Goal: Navigation & Orientation: Understand site structure

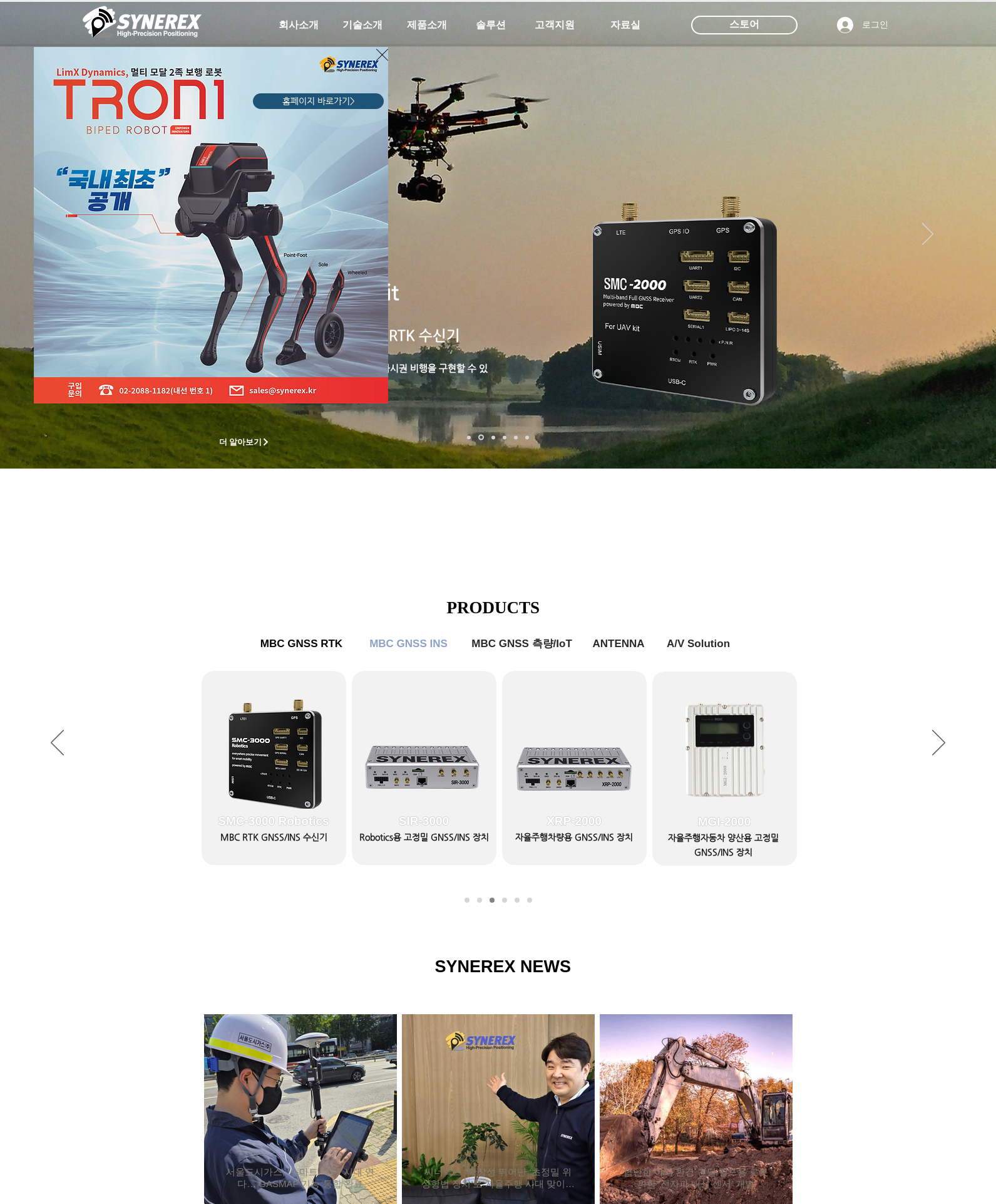
click at [429, 26] on div "LimX Dinamics" at bounding box center [498, 602] width 996 height 1204
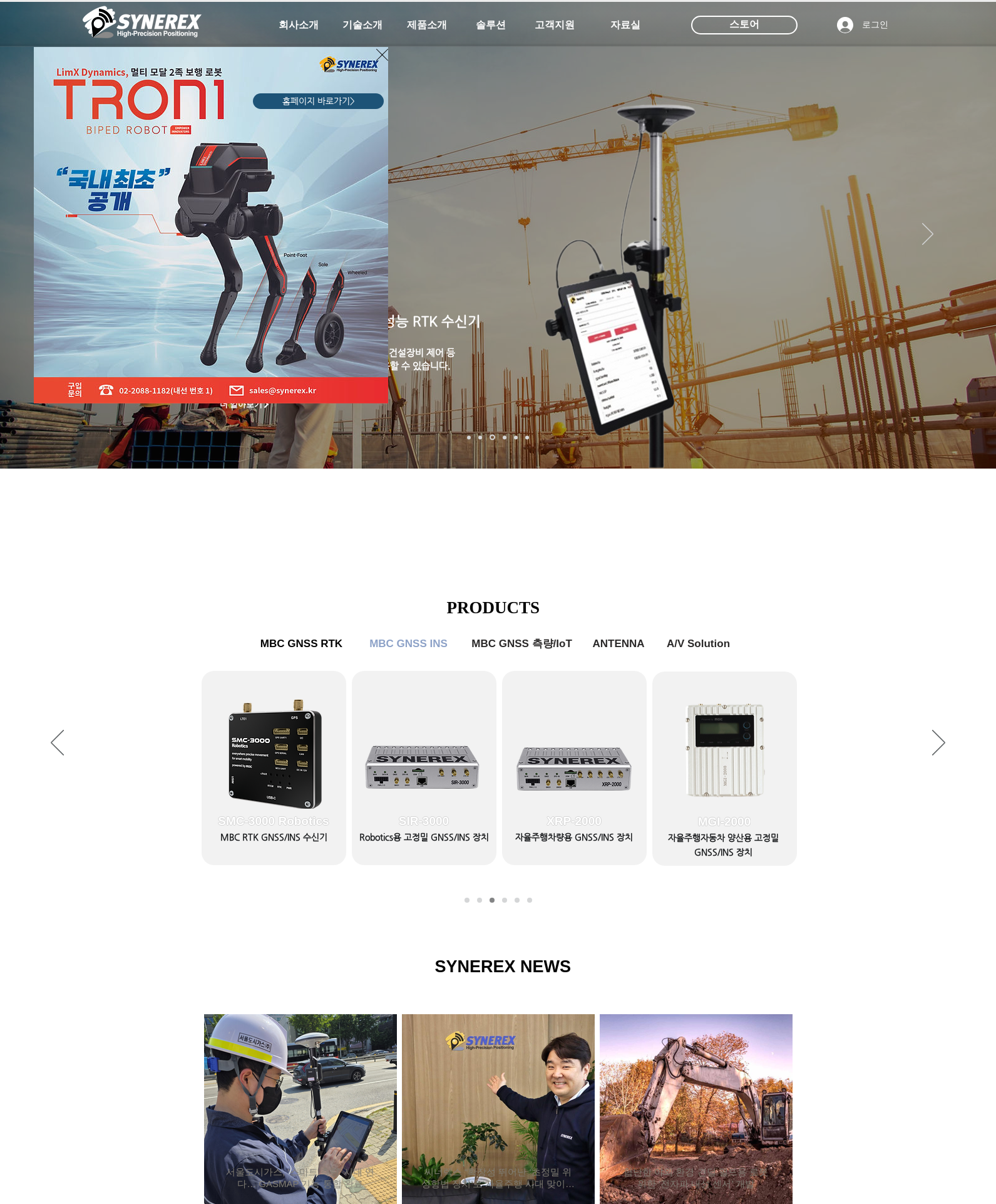
click at [416, 21] on div "LimX Dinamics" at bounding box center [498, 602] width 996 height 1204
click at [350, 31] on div "LimX Dinamics" at bounding box center [498, 602] width 996 height 1204
click at [268, 17] on div "LimX Dinamics" at bounding box center [498, 602] width 996 height 1204
click at [425, 18] on div "LimX Dinamics" at bounding box center [498, 602] width 996 height 1204
click at [494, 30] on div "LimX Dinamics" at bounding box center [498, 602] width 996 height 1204
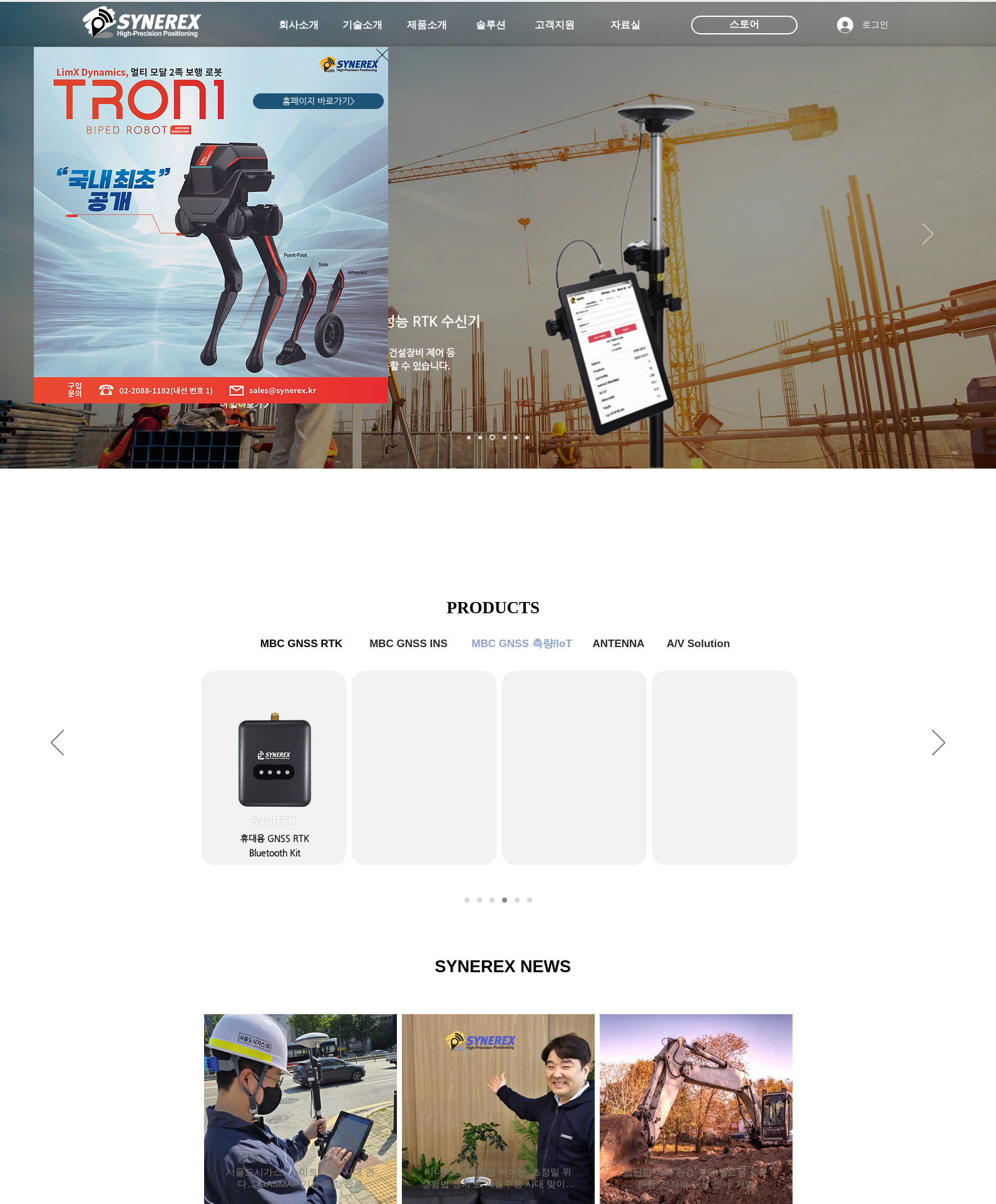
click at [938, 748] on div "LimX Dinamics" at bounding box center [498, 602] width 996 height 1204
click at [938, 746] on div "LimX Dinamics" at bounding box center [498, 602] width 996 height 1204
click at [48, 738] on div "LimX Dinamics" at bounding box center [498, 602] width 996 height 1204
click at [63, 738] on div "LimX Dinamics" at bounding box center [498, 602] width 996 height 1204
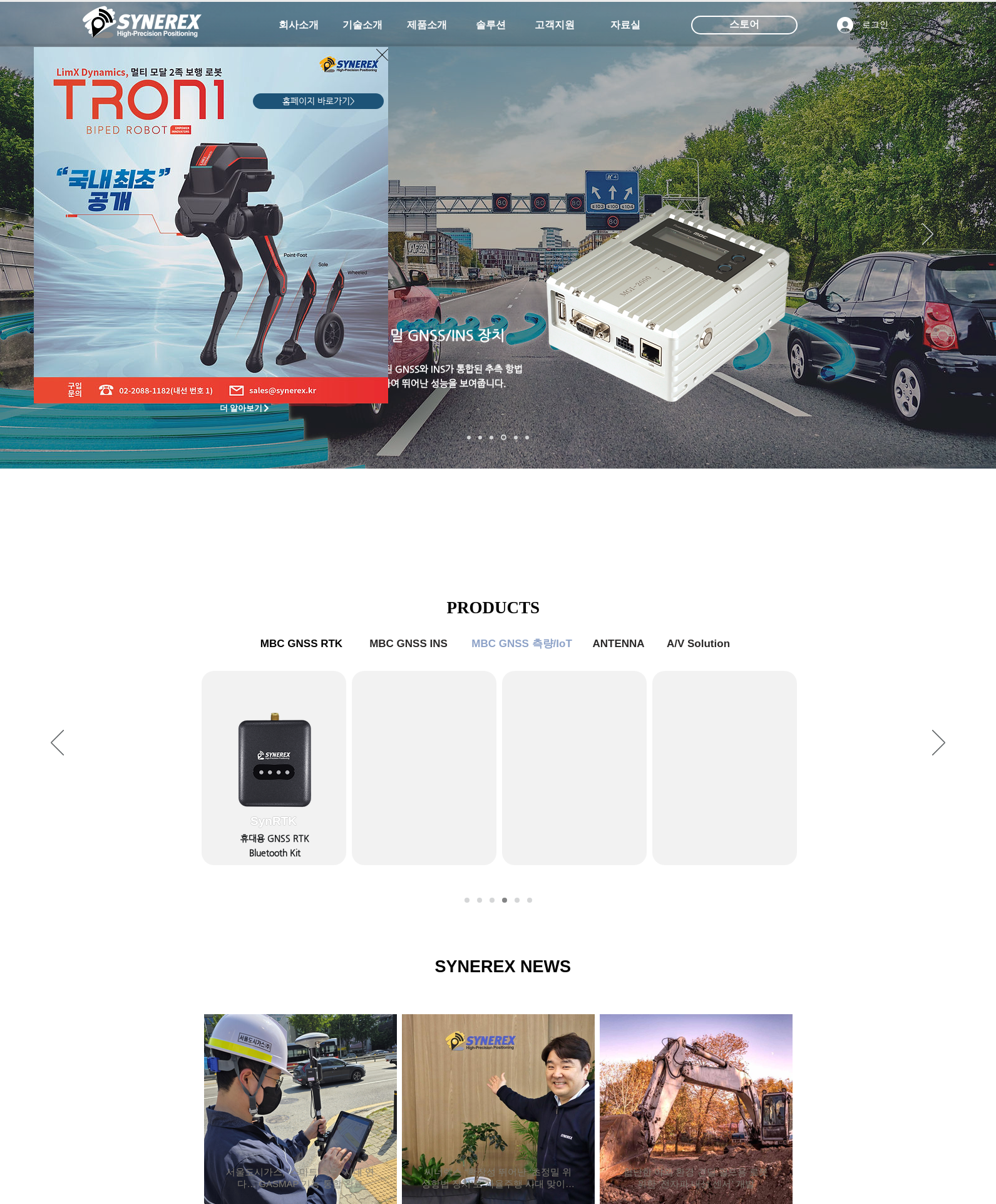
click at [303, 649] on div "LimX Dinamics" at bounding box center [498, 602] width 996 height 1204
click at [306, 643] on div "LimX Dinamics" at bounding box center [498, 602] width 996 height 1204
click at [385, 641] on div "LimX Dinamics" at bounding box center [498, 602] width 996 height 1204
click at [525, 648] on div "LimX Dinamics" at bounding box center [498, 602] width 996 height 1204
click at [589, 641] on div "LimX Dinamics" at bounding box center [498, 602] width 996 height 1204
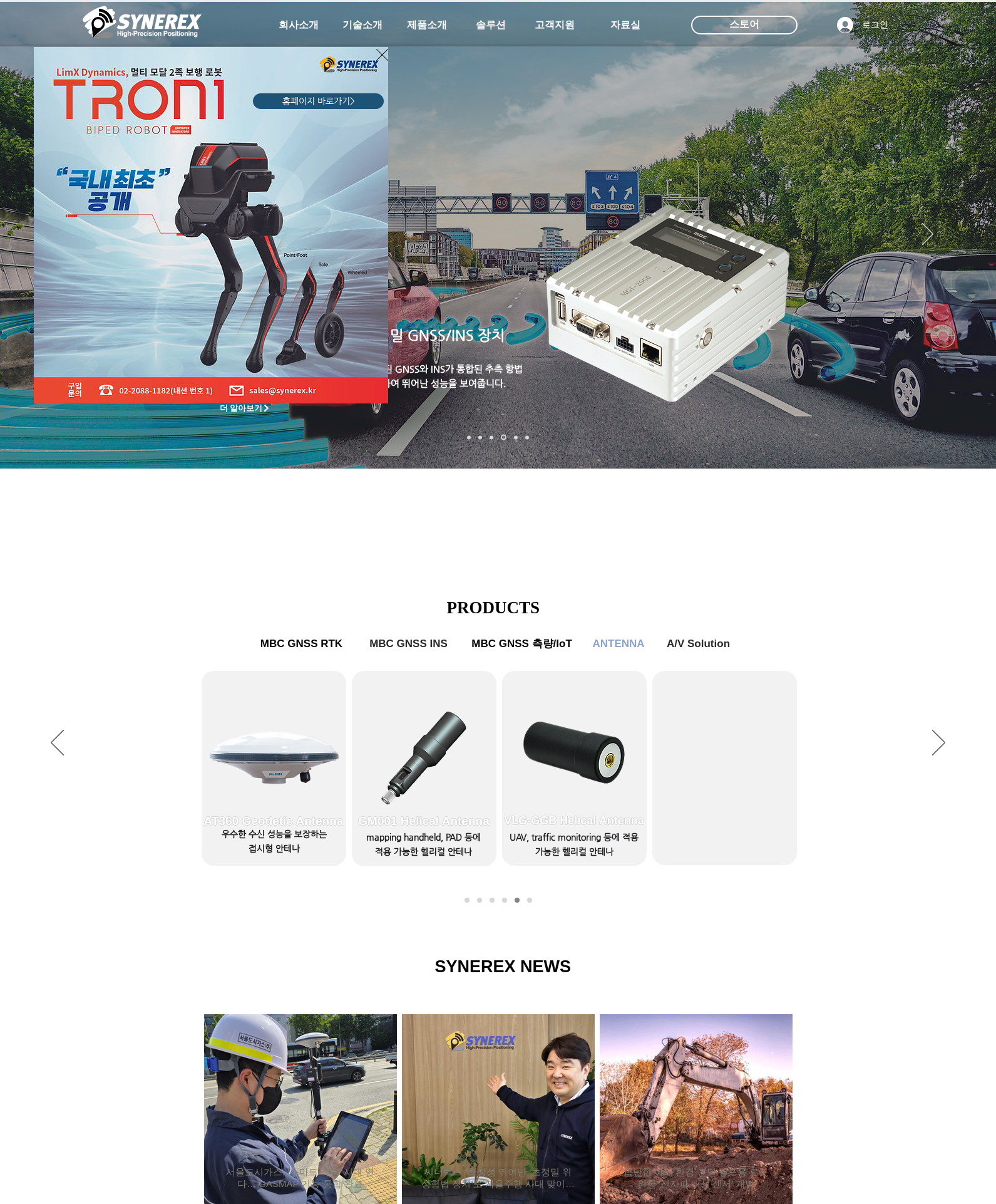
click at [675, 643] on div "LimX Dinamics" at bounding box center [498, 602] width 996 height 1204
